Goal: Book appointment/travel/reservation

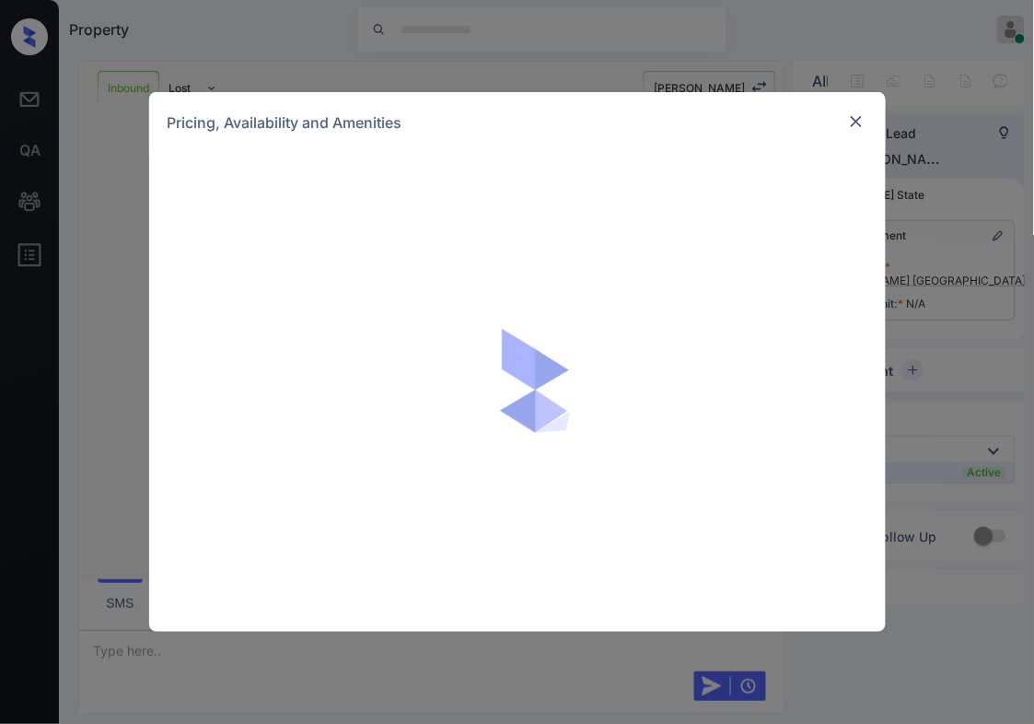
scroll to position [497, 0]
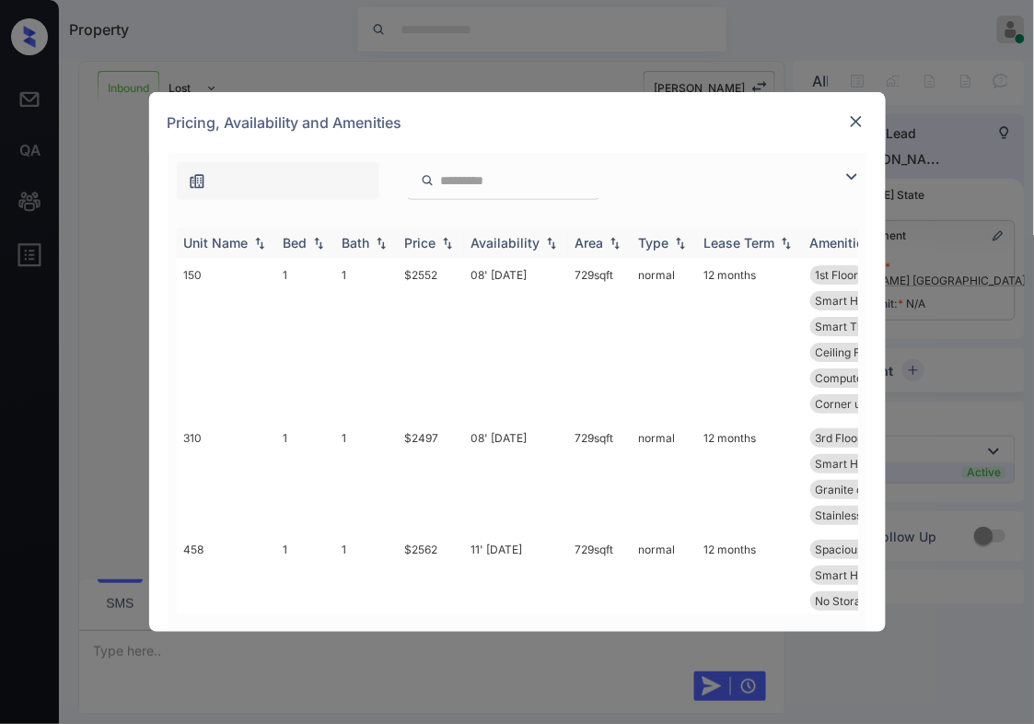
click at [448, 247] on img at bounding box center [447, 243] width 18 height 13
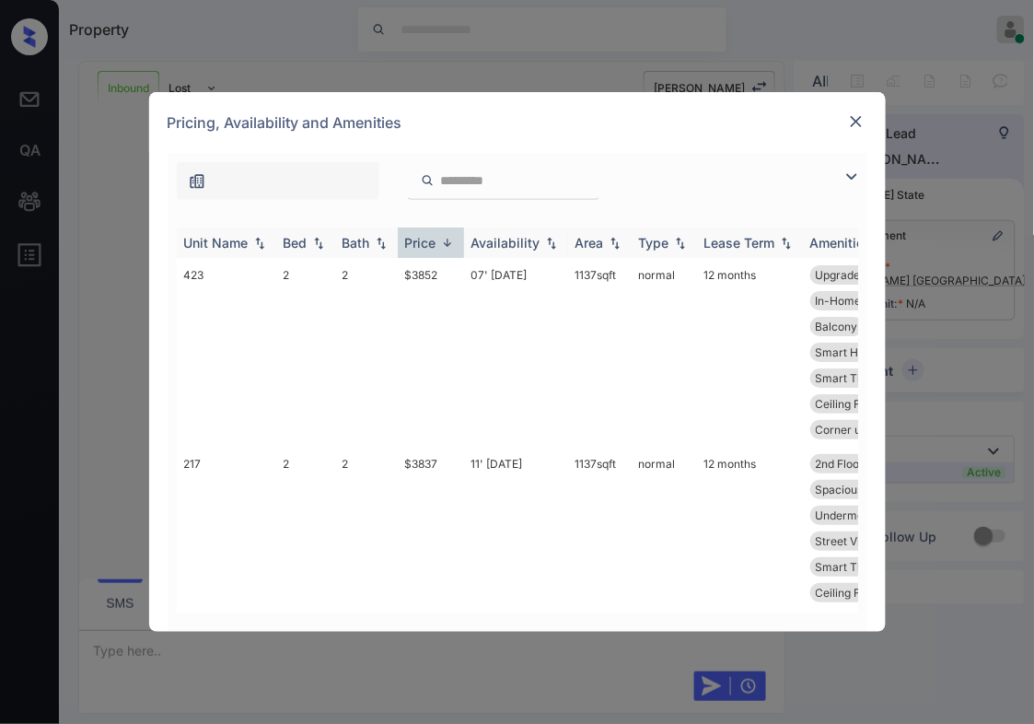
click at [447, 246] on img at bounding box center [447, 243] width 18 height 14
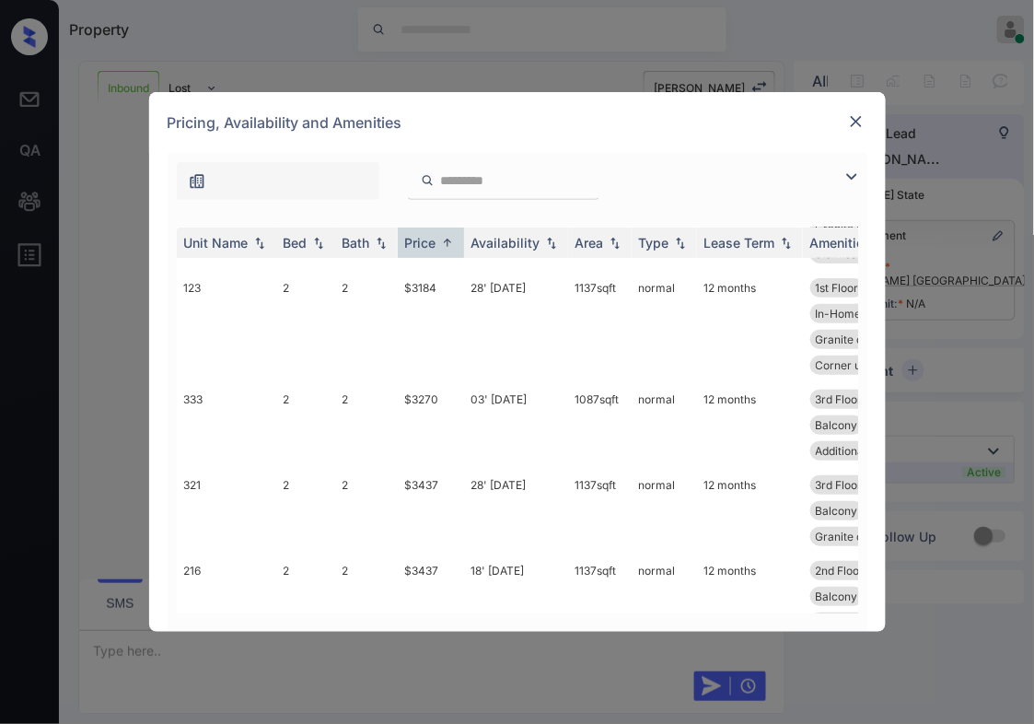
scroll to position [1381, 0]
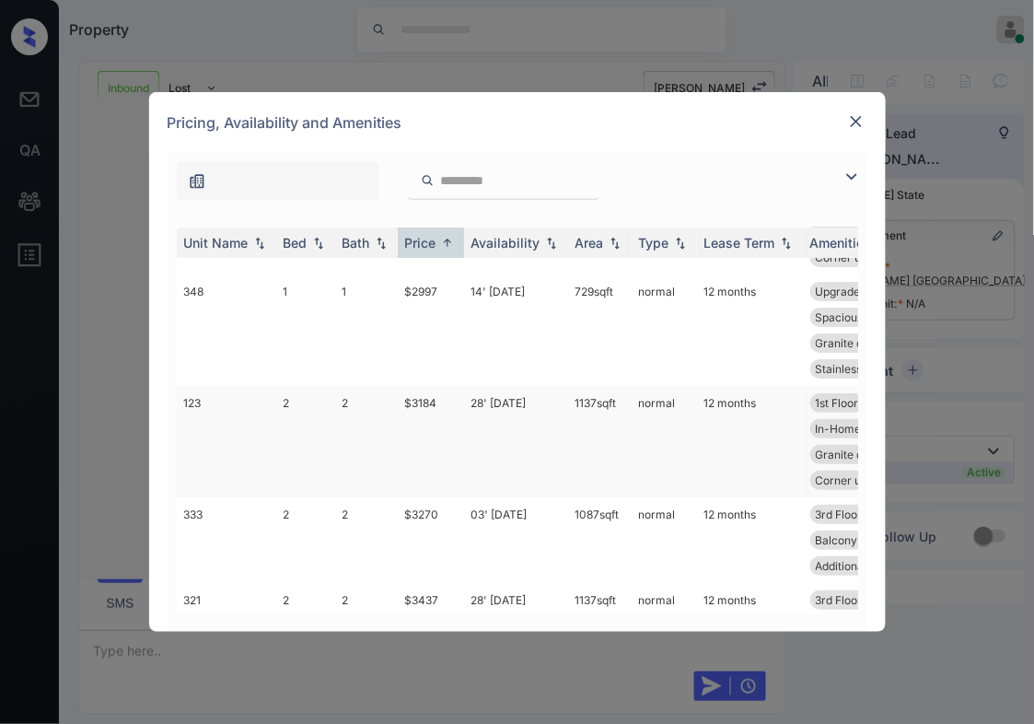
click at [428, 407] on td "$3184" at bounding box center [431, 441] width 66 height 111
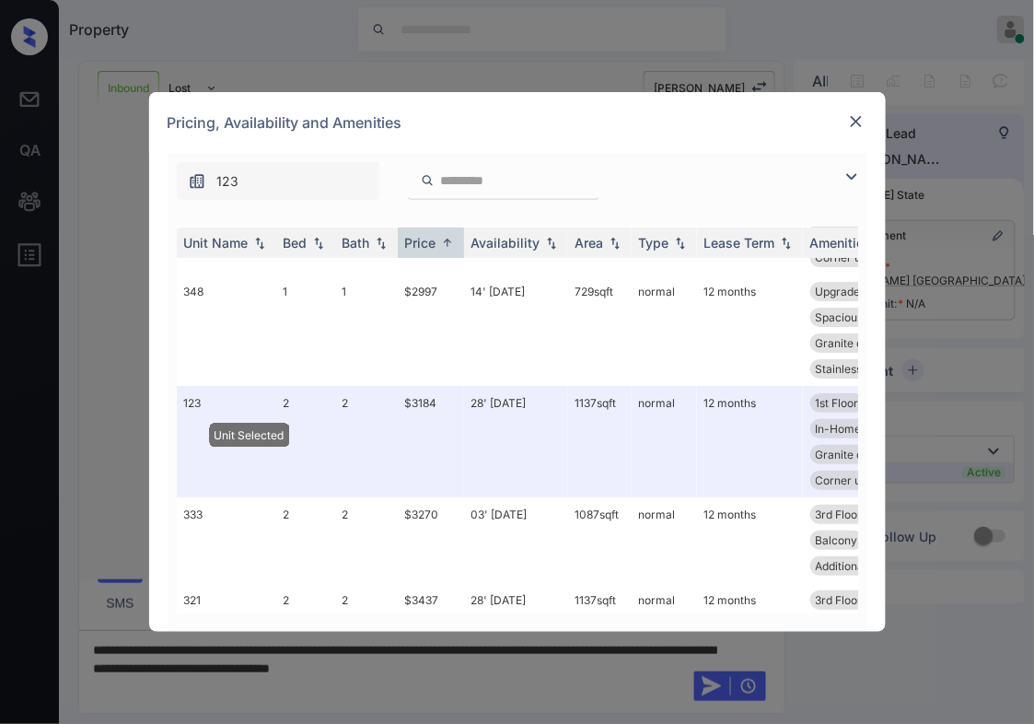
click at [945, 313] on div "**********" at bounding box center [517, 362] width 1034 height 724
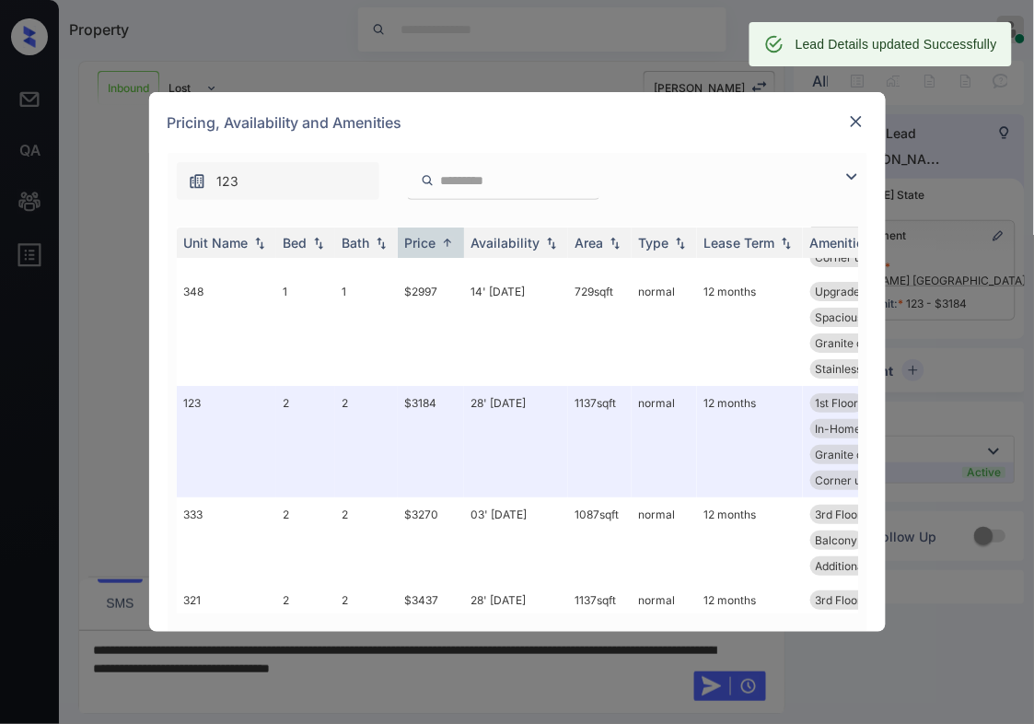
scroll to position [617, 0]
click at [852, 113] on img at bounding box center [856, 121] width 18 height 18
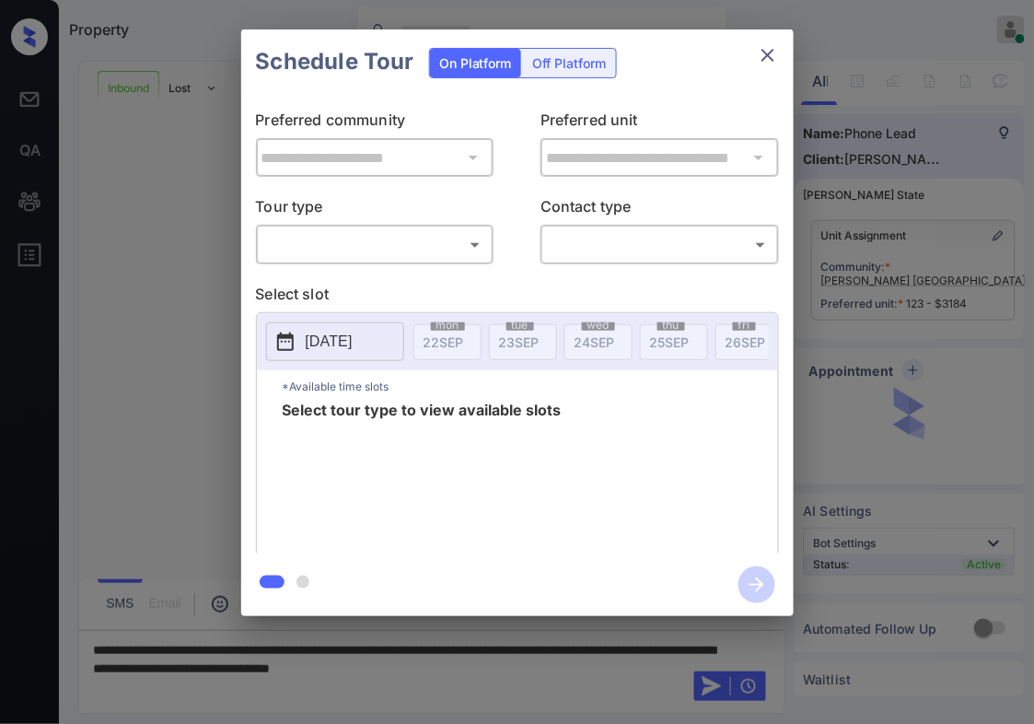
scroll to position [388, 0]
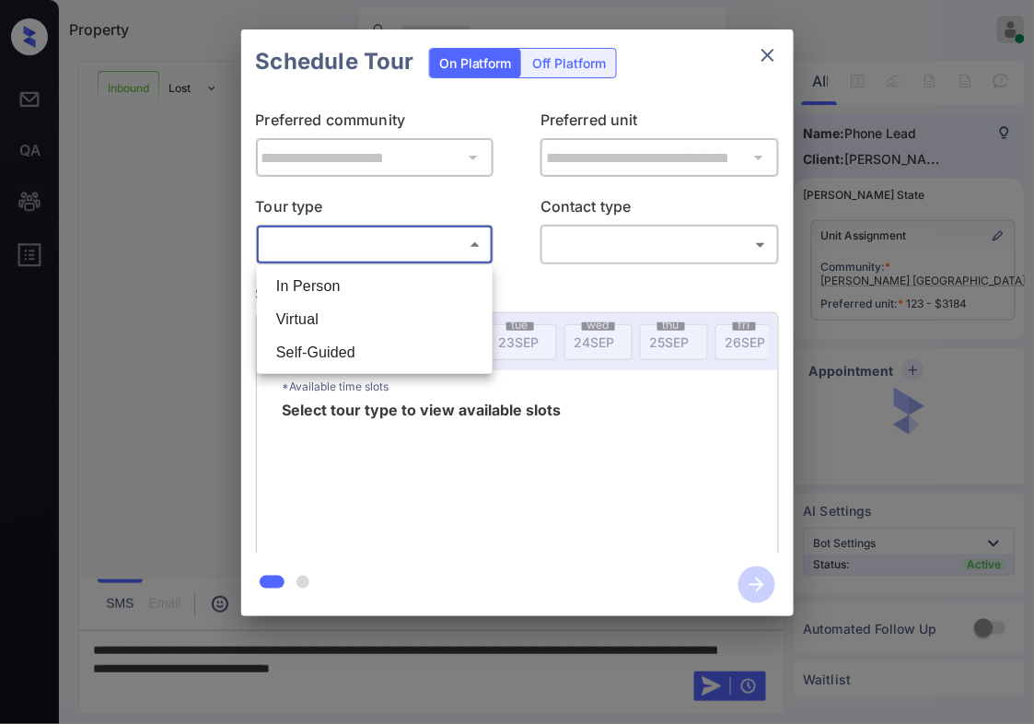
click at [406, 241] on body "Property [PERSON_NAME] Online Set yourself offline Set yourself on break Profil…" at bounding box center [517, 362] width 1034 height 724
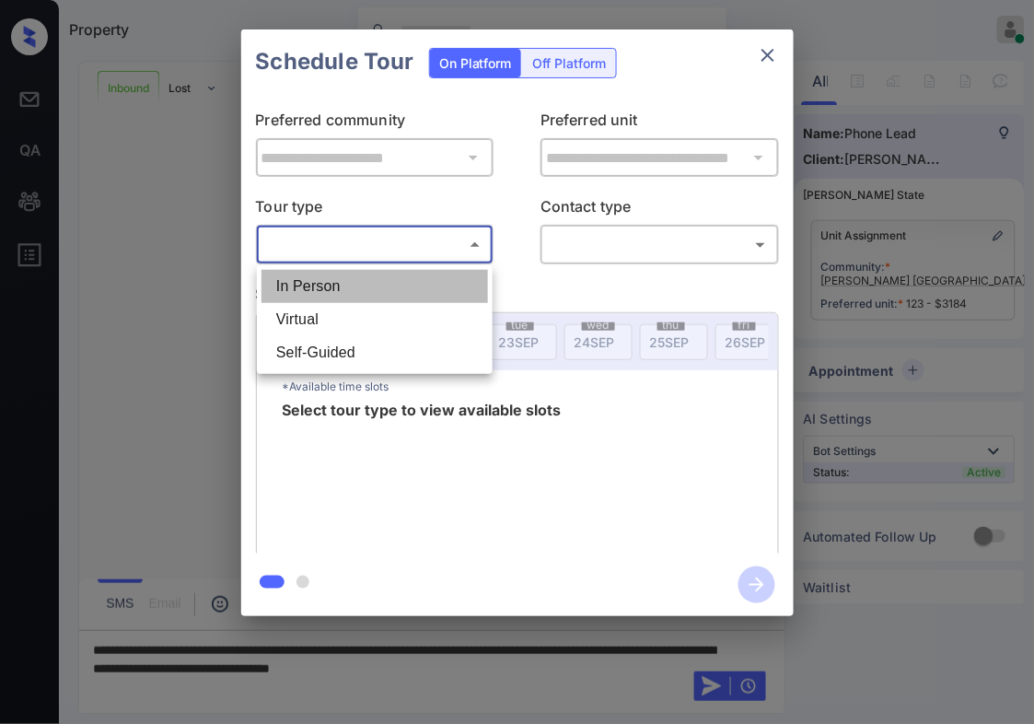
click at [401, 296] on li "In Person" at bounding box center [375, 286] width 227 height 33
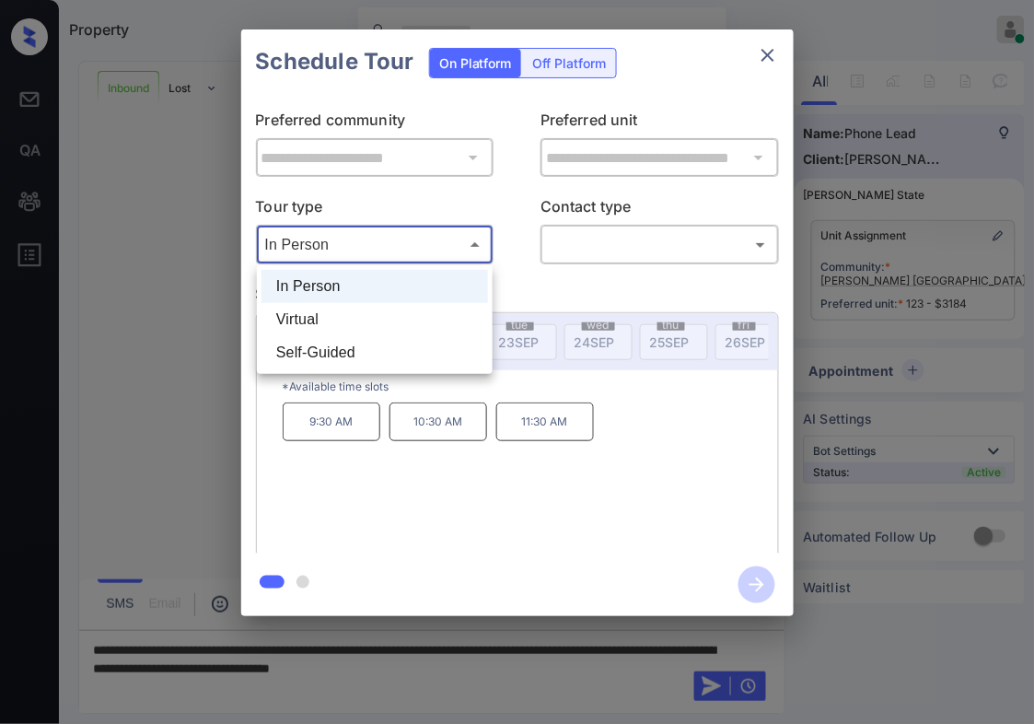
click at [410, 250] on body "Property [PERSON_NAME] Online Set yourself offline Set yourself on break Profil…" at bounding box center [517, 362] width 1034 height 724
click at [367, 330] on li "Virtual" at bounding box center [375, 319] width 227 height 33
type input "*******"
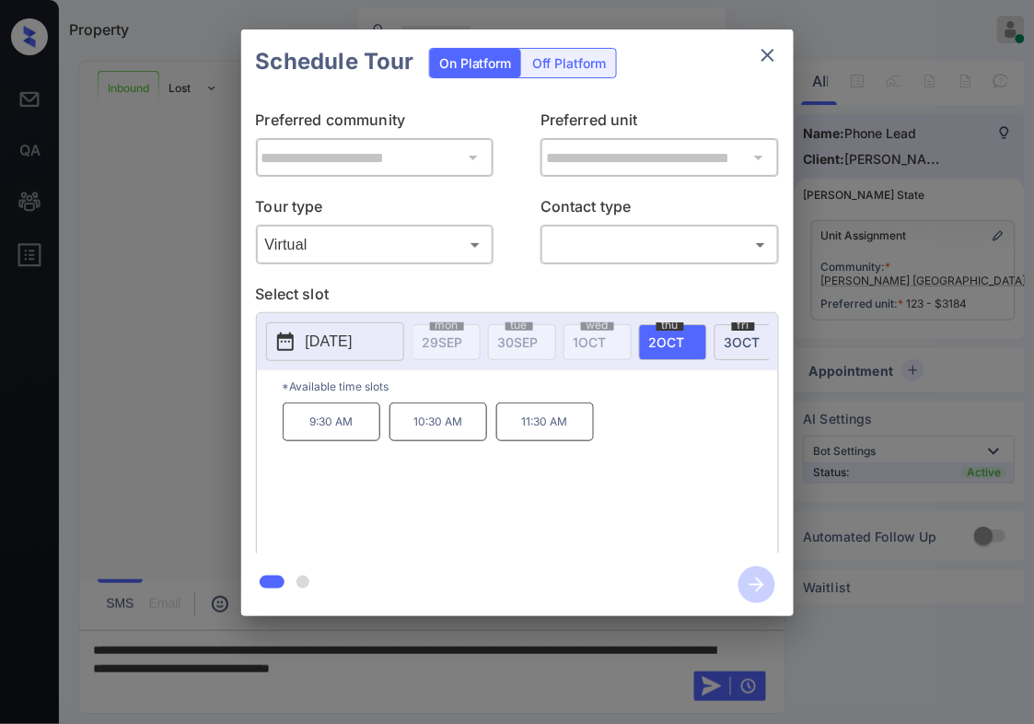
scroll to position [0, 618]
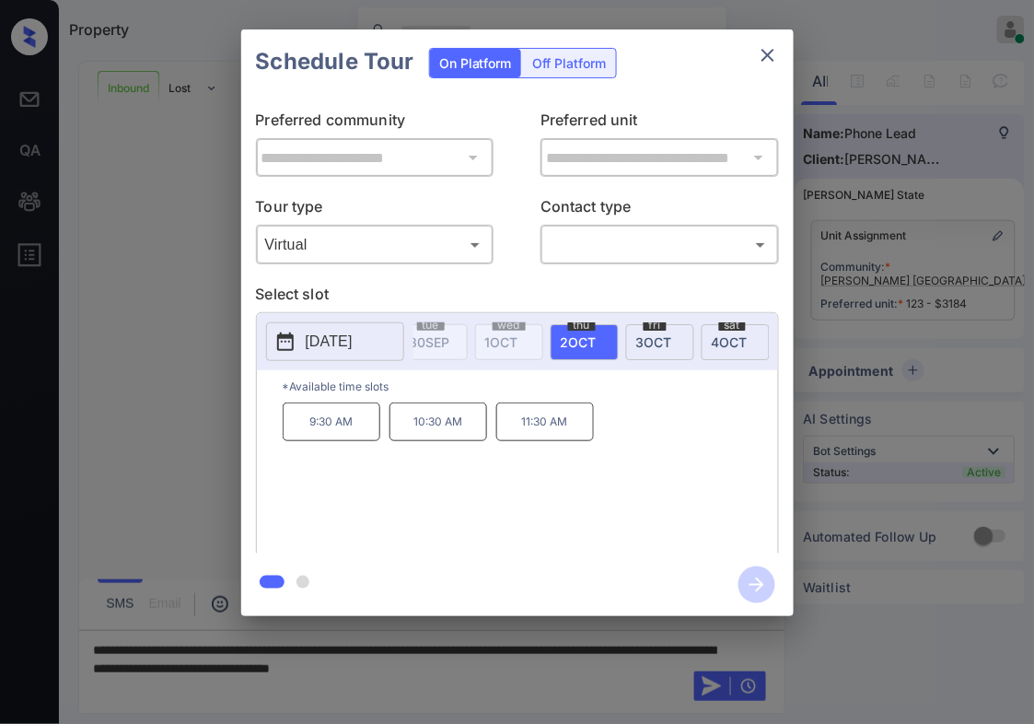
click at [388, 345] on button "[DATE]" at bounding box center [335, 341] width 138 height 39
click at [922, 323] on div "**********" at bounding box center [517, 323] width 1034 height 646
